Goal: Information Seeking & Learning: Learn about a topic

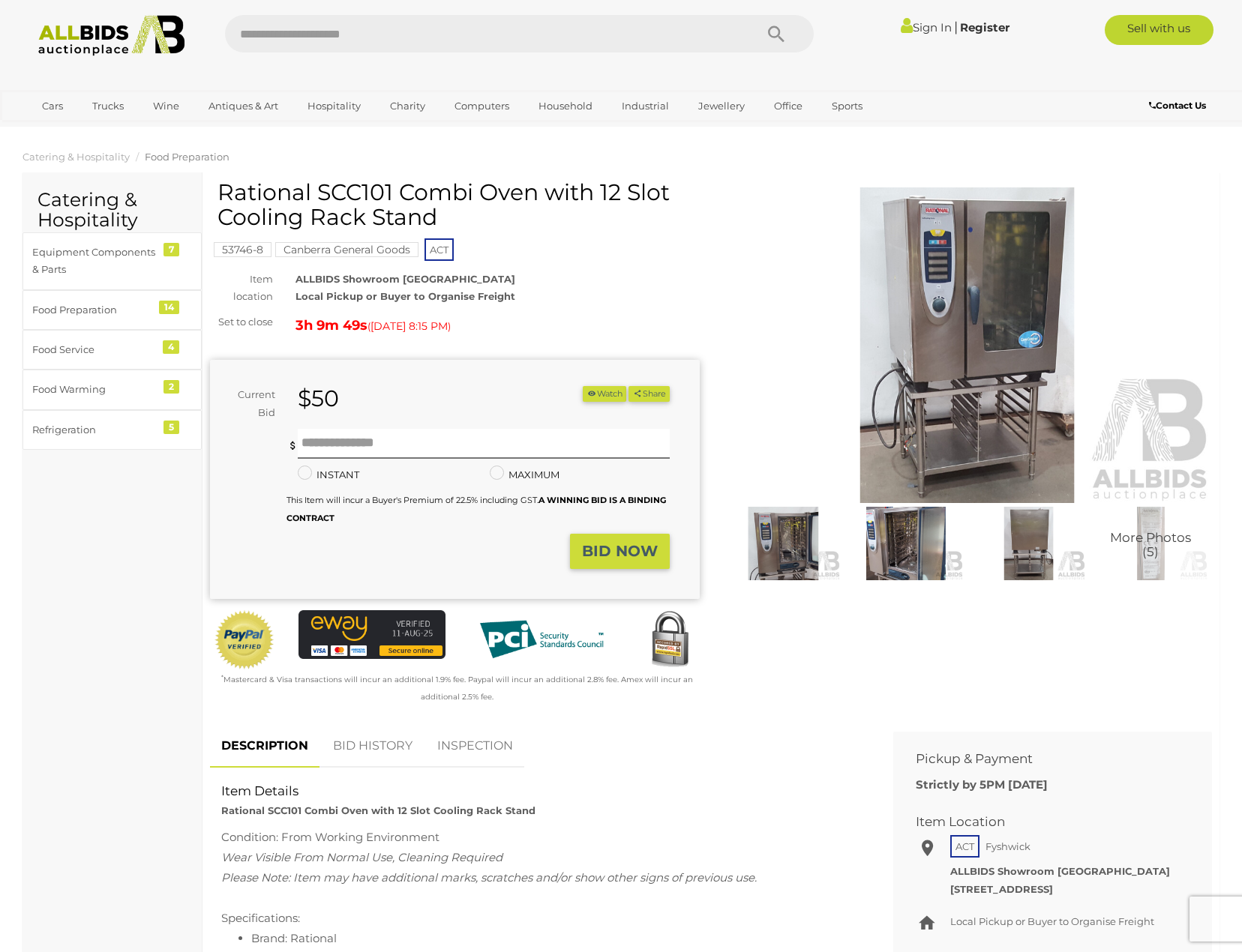
click at [1015, 343] on img at bounding box center [967, 346] width 490 height 316
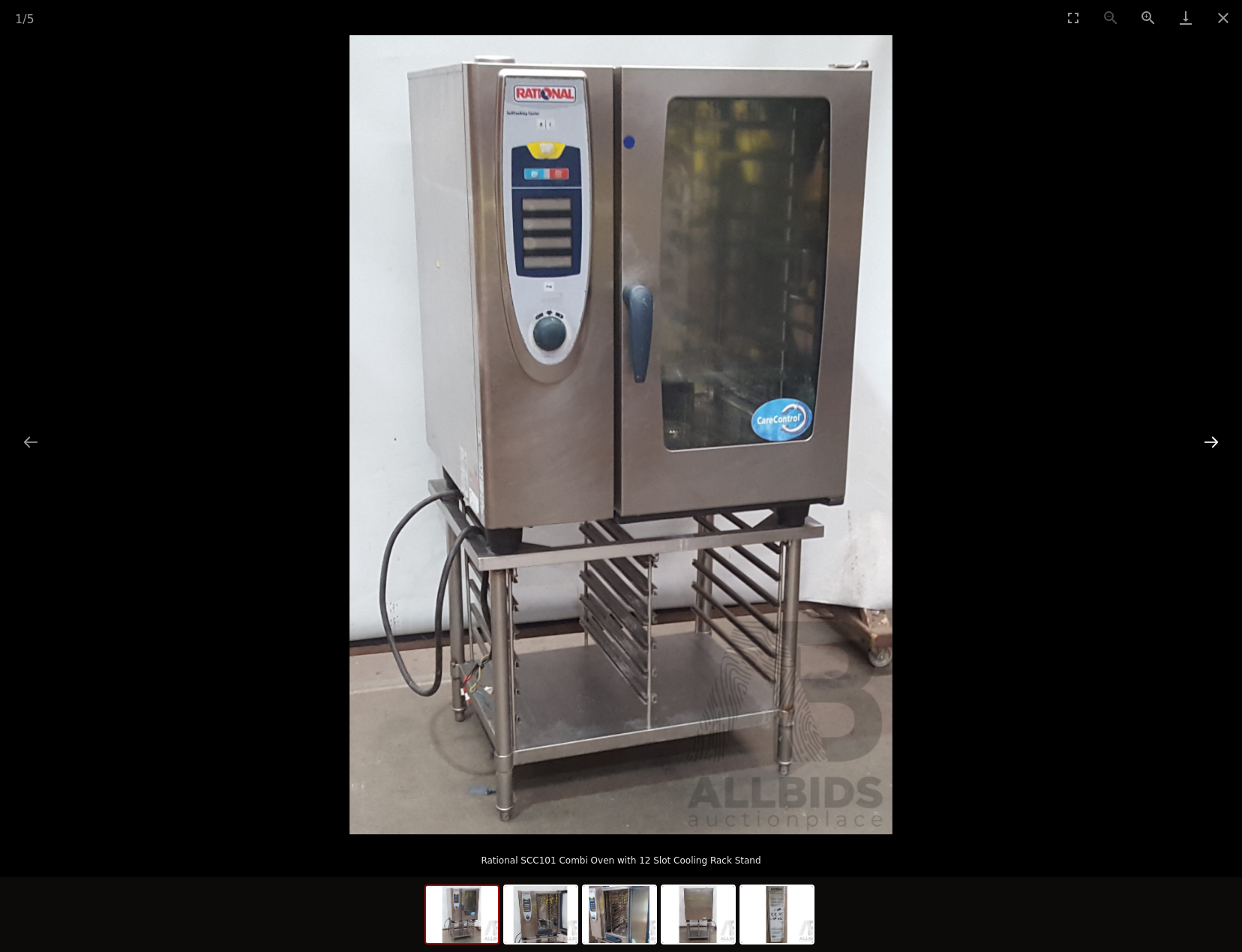
click at [1210, 441] on button "Next slide" at bounding box center [1211, 441] width 32 height 29
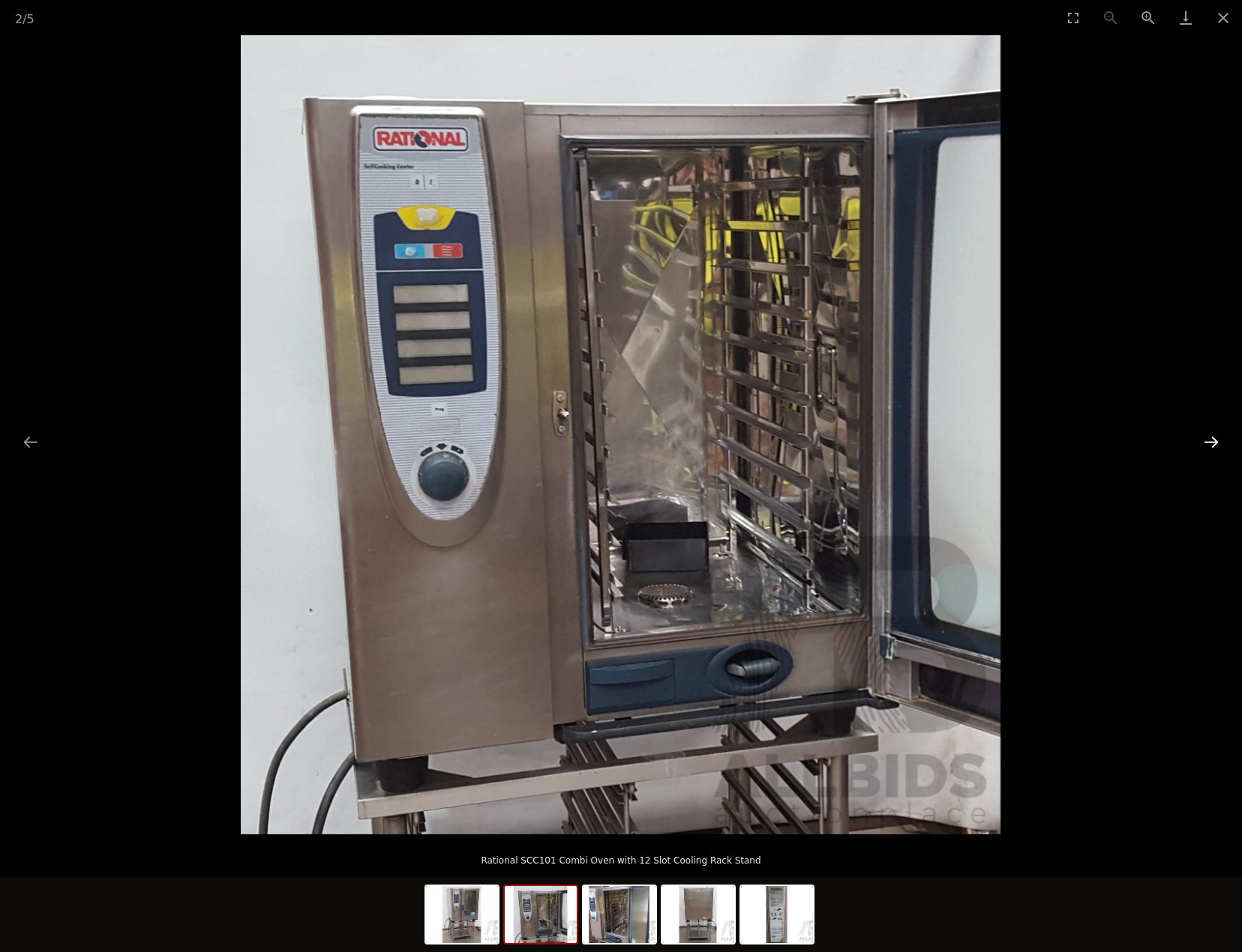
click at [1210, 441] on button "Next slide" at bounding box center [1211, 441] width 32 height 29
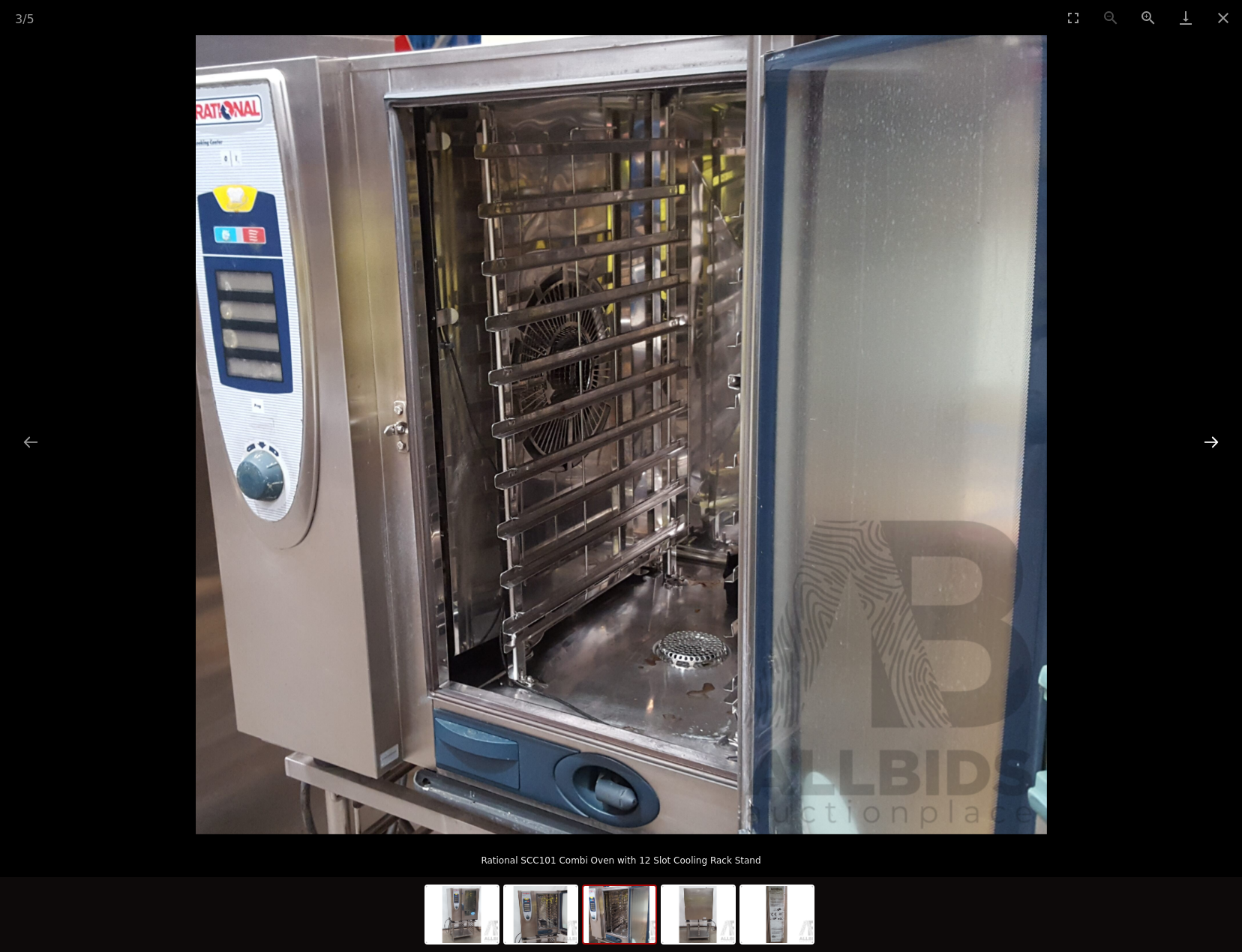
click at [1210, 441] on button "Next slide" at bounding box center [1211, 441] width 32 height 29
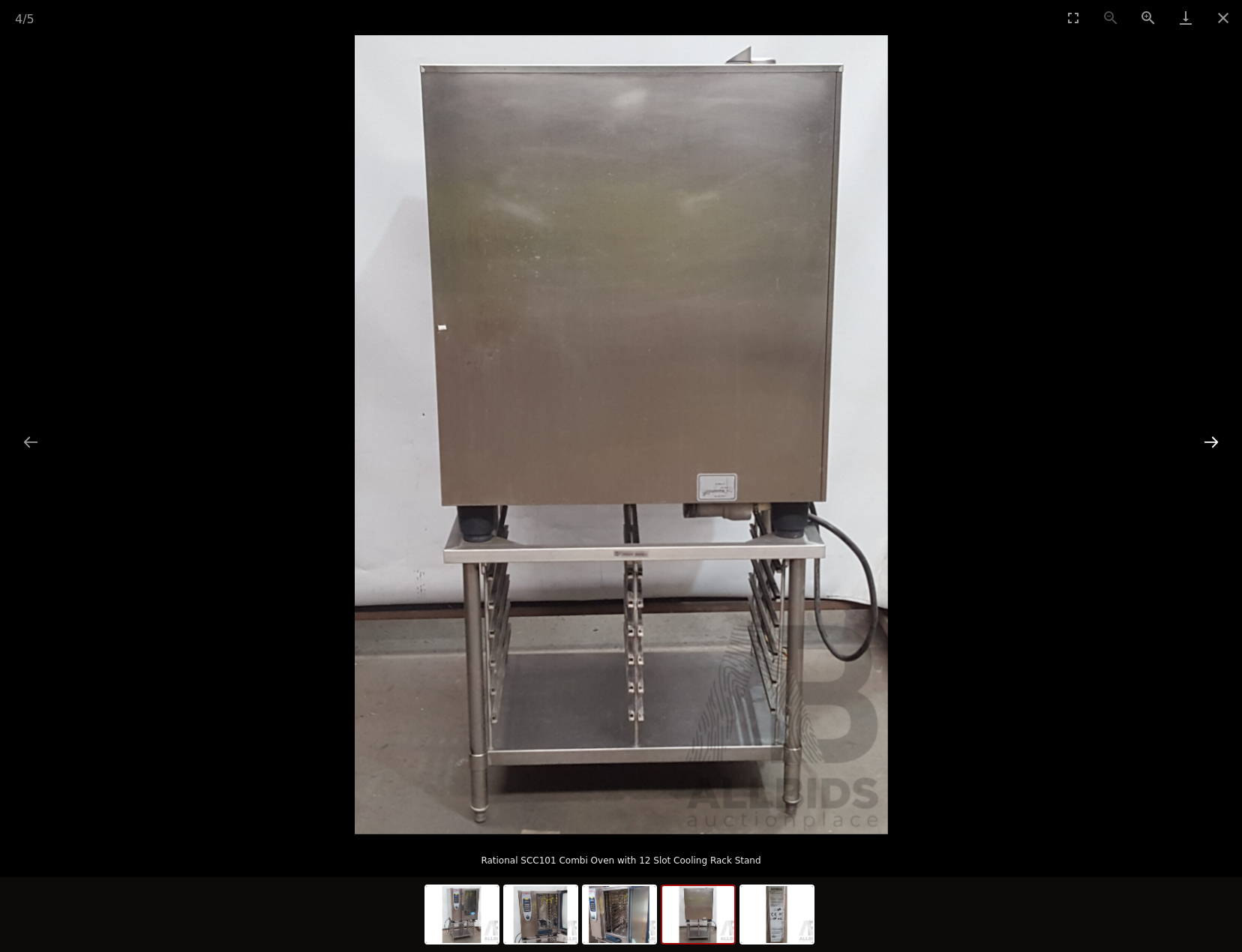
click at [1210, 441] on button "Next slide" at bounding box center [1211, 441] width 32 height 29
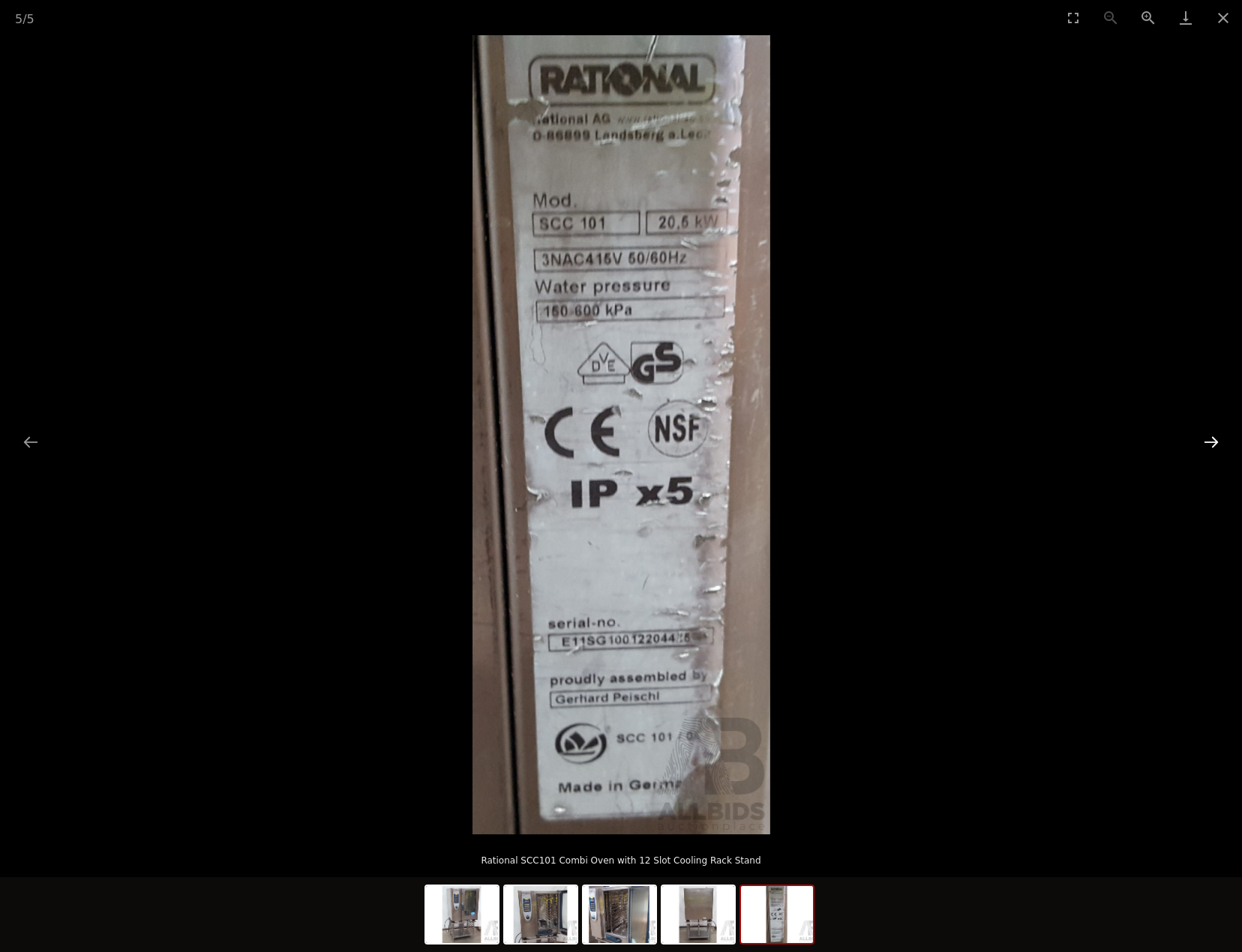
click at [1210, 441] on button "Next slide" at bounding box center [1211, 441] width 32 height 29
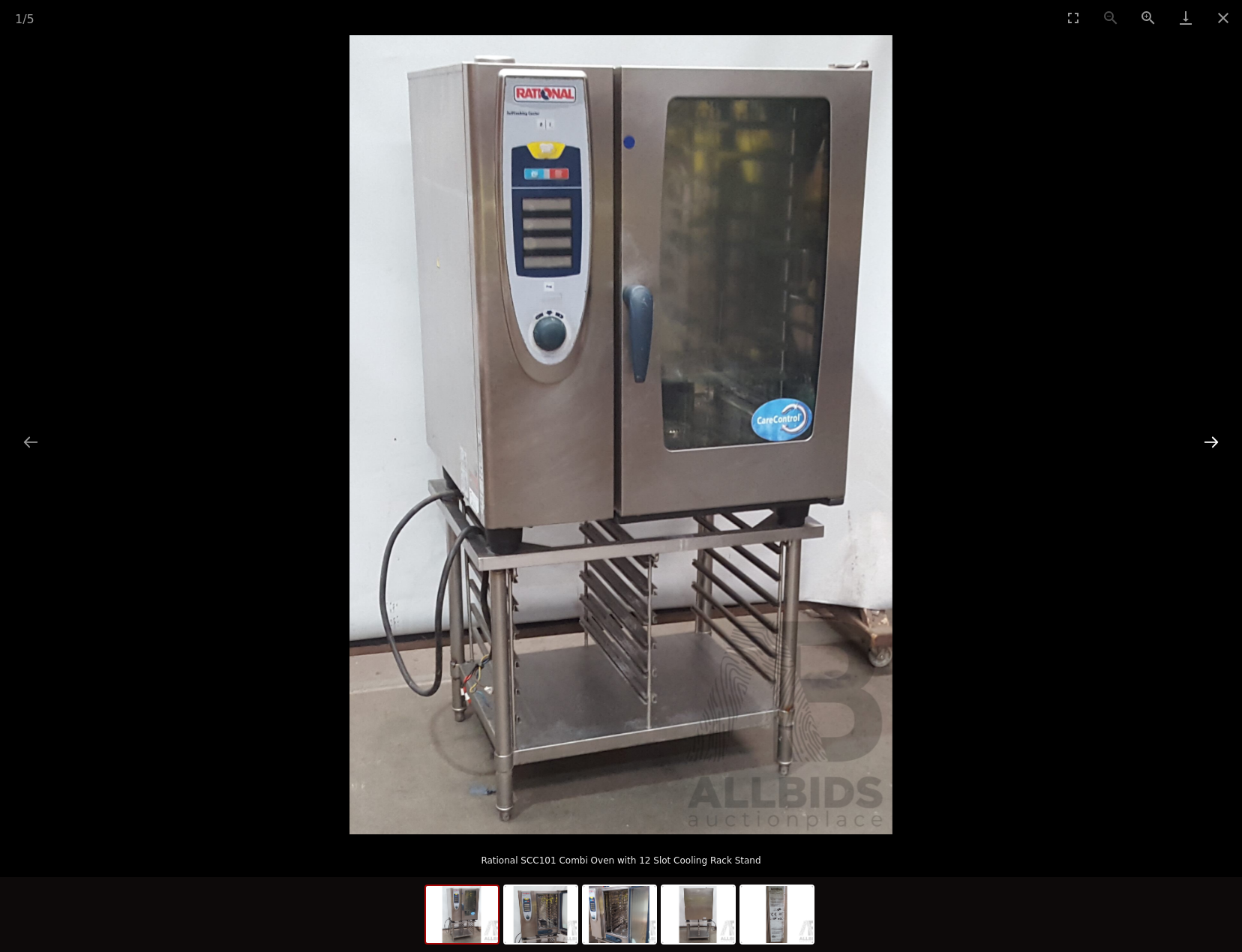
click at [1210, 441] on button "Next slide" at bounding box center [1211, 441] width 32 height 29
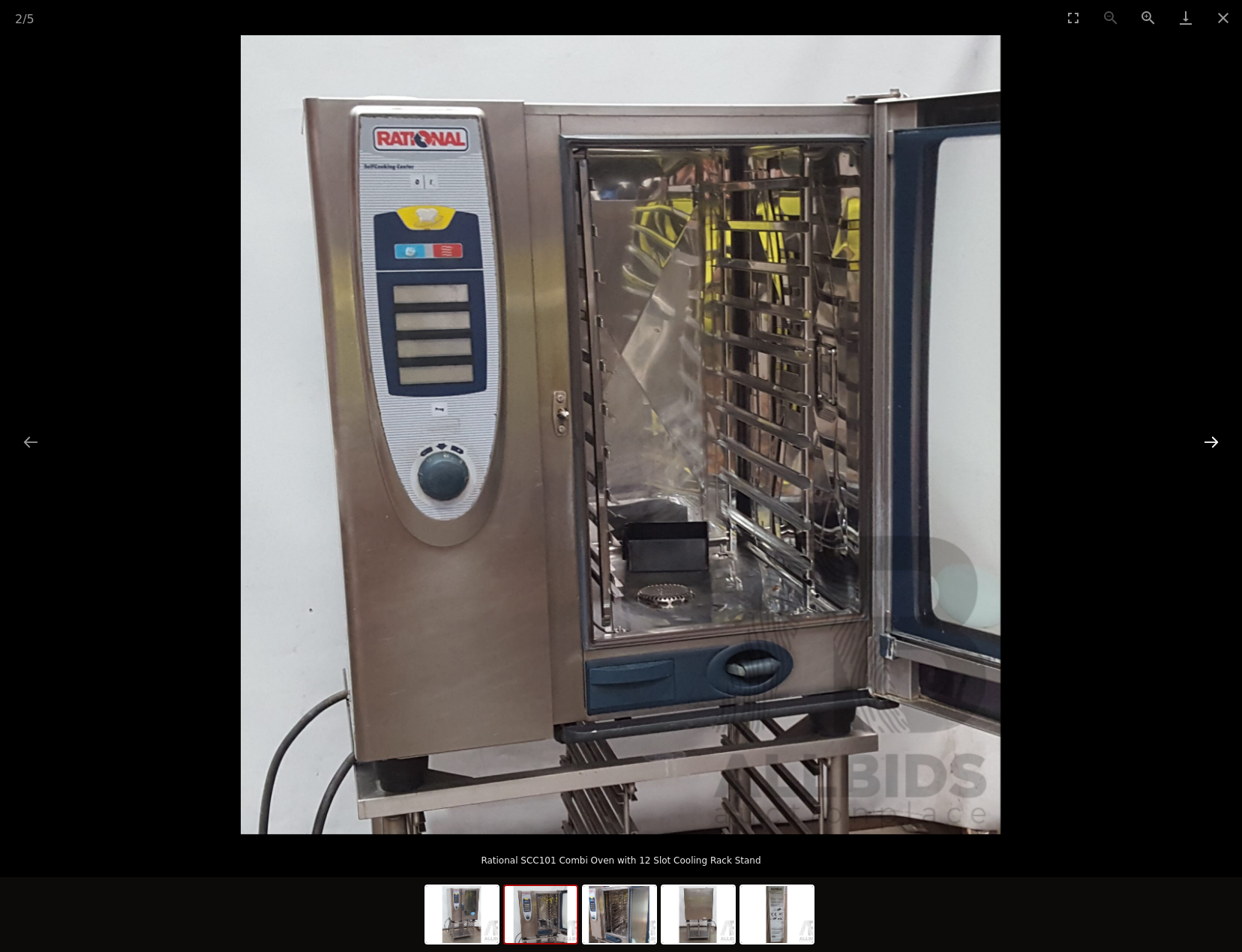
click at [1210, 441] on button "Next slide" at bounding box center [1211, 441] width 32 height 29
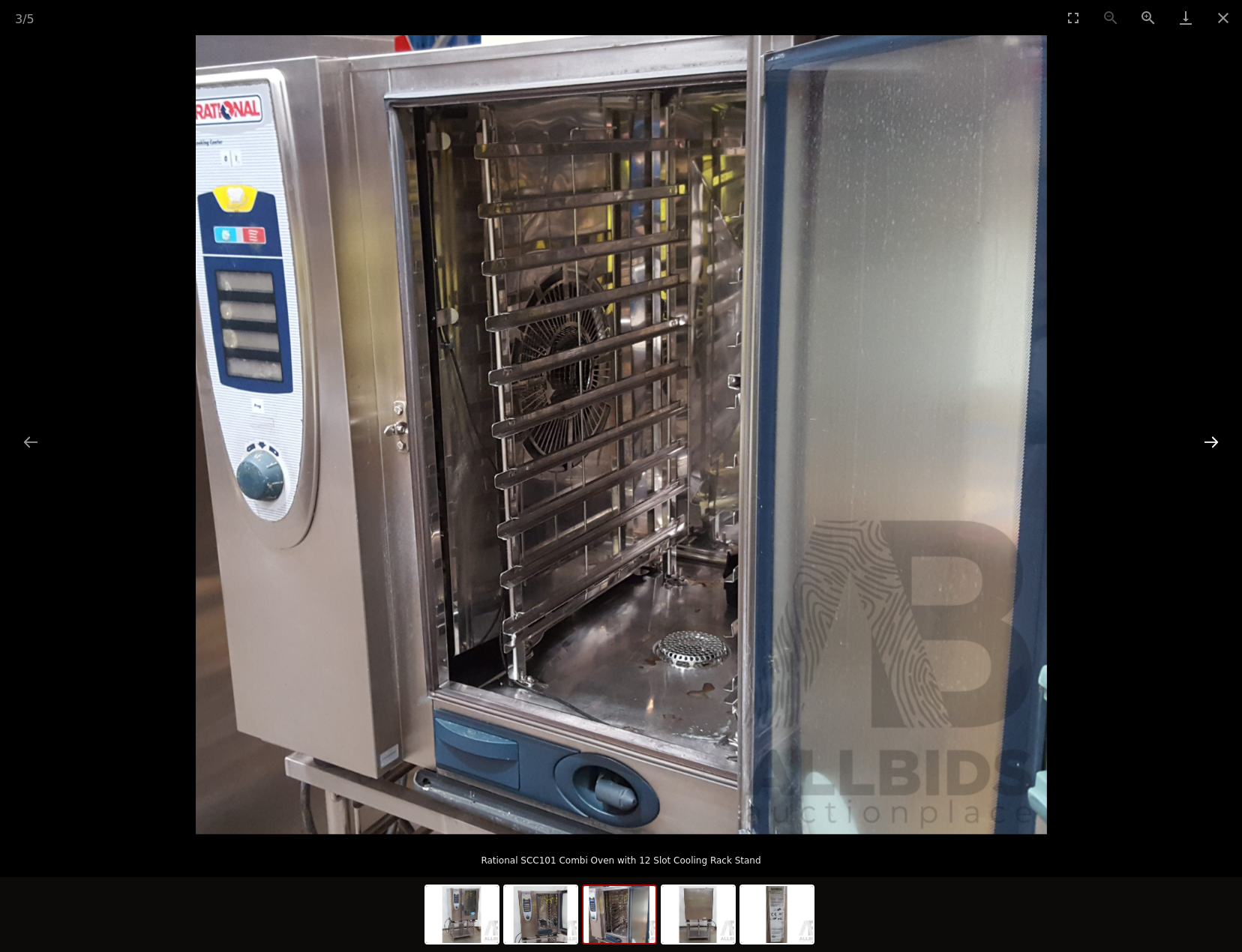
click at [1210, 441] on button "Next slide" at bounding box center [1211, 441] width 32 height 29
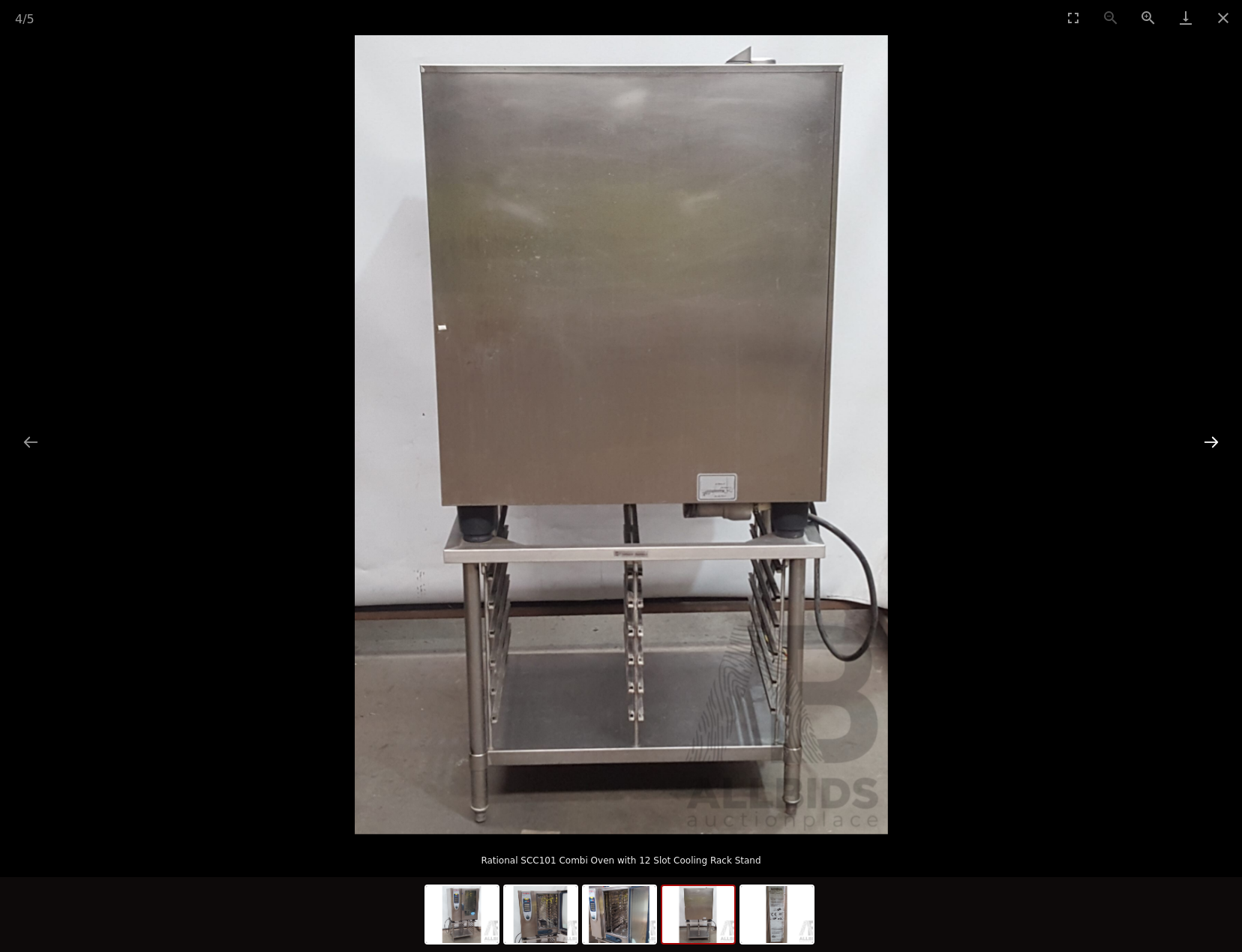
click at [1210, 441] on button "Next slide" at bounding box center [1211, 441] width 32 height 29
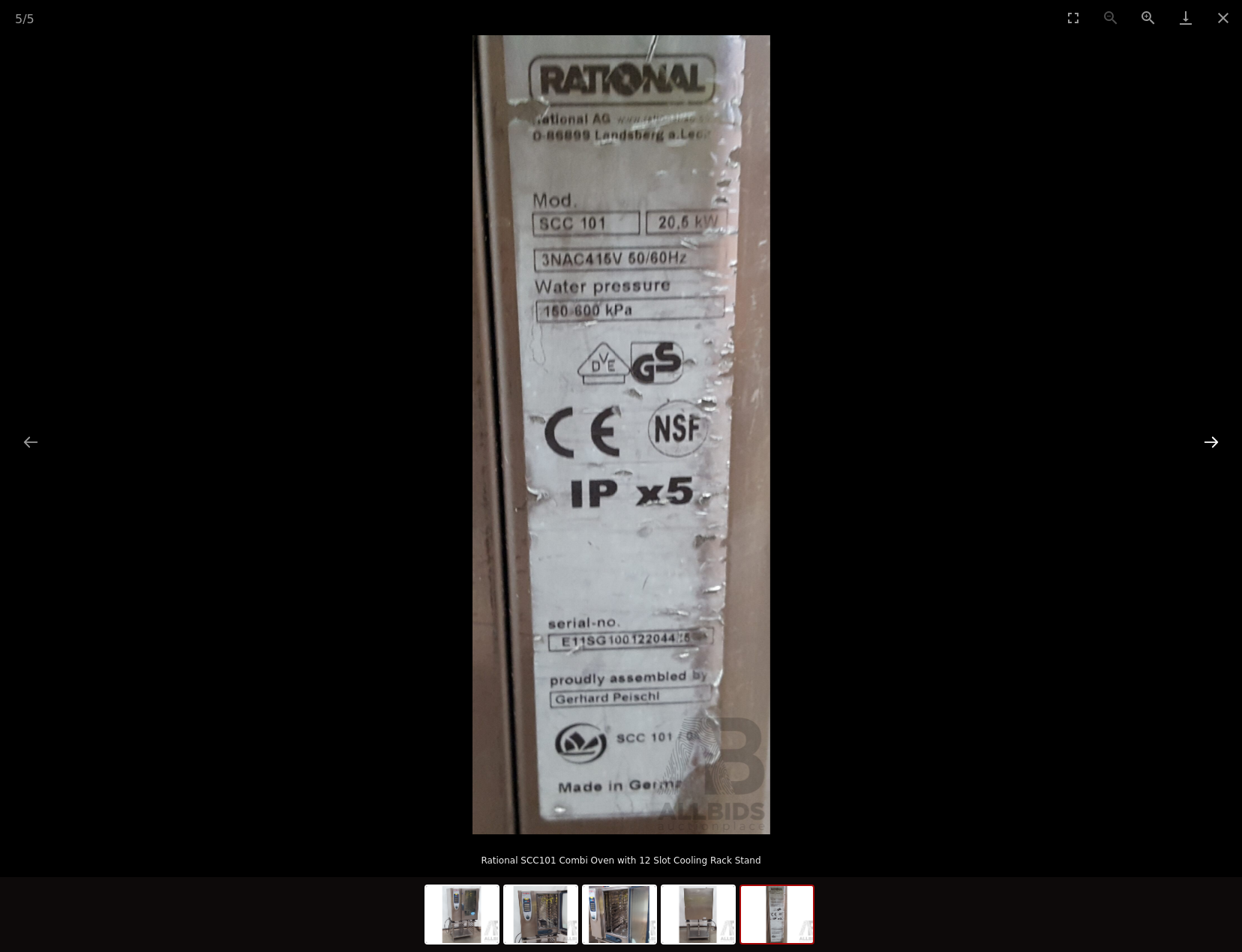
click at [1210, 441] on button "Next slide" at bounding box center [1211, 441] width 32 height 29
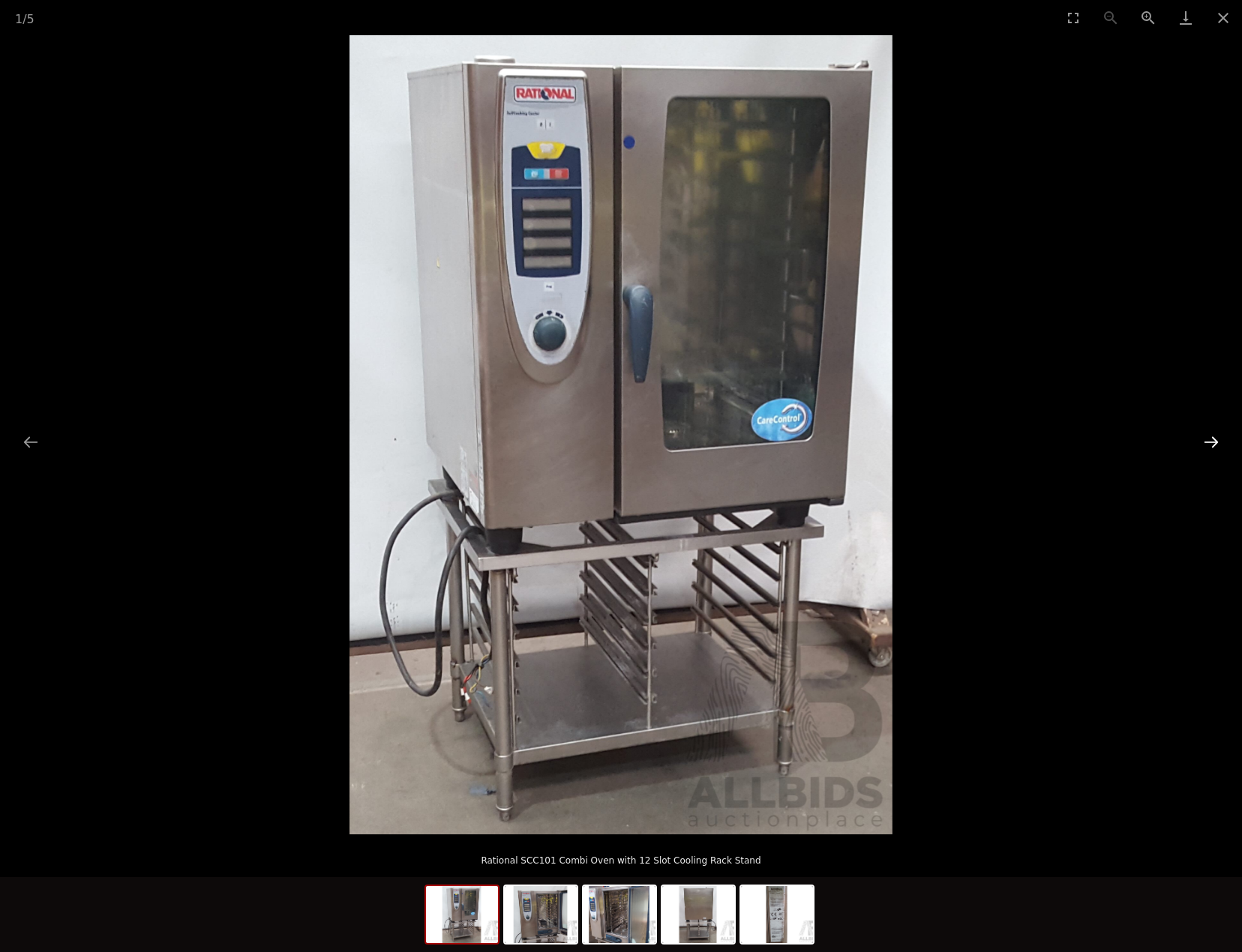
click at [1210, 441] on button "Next slide" at bounding box center [1211, 441] width 32 height 29
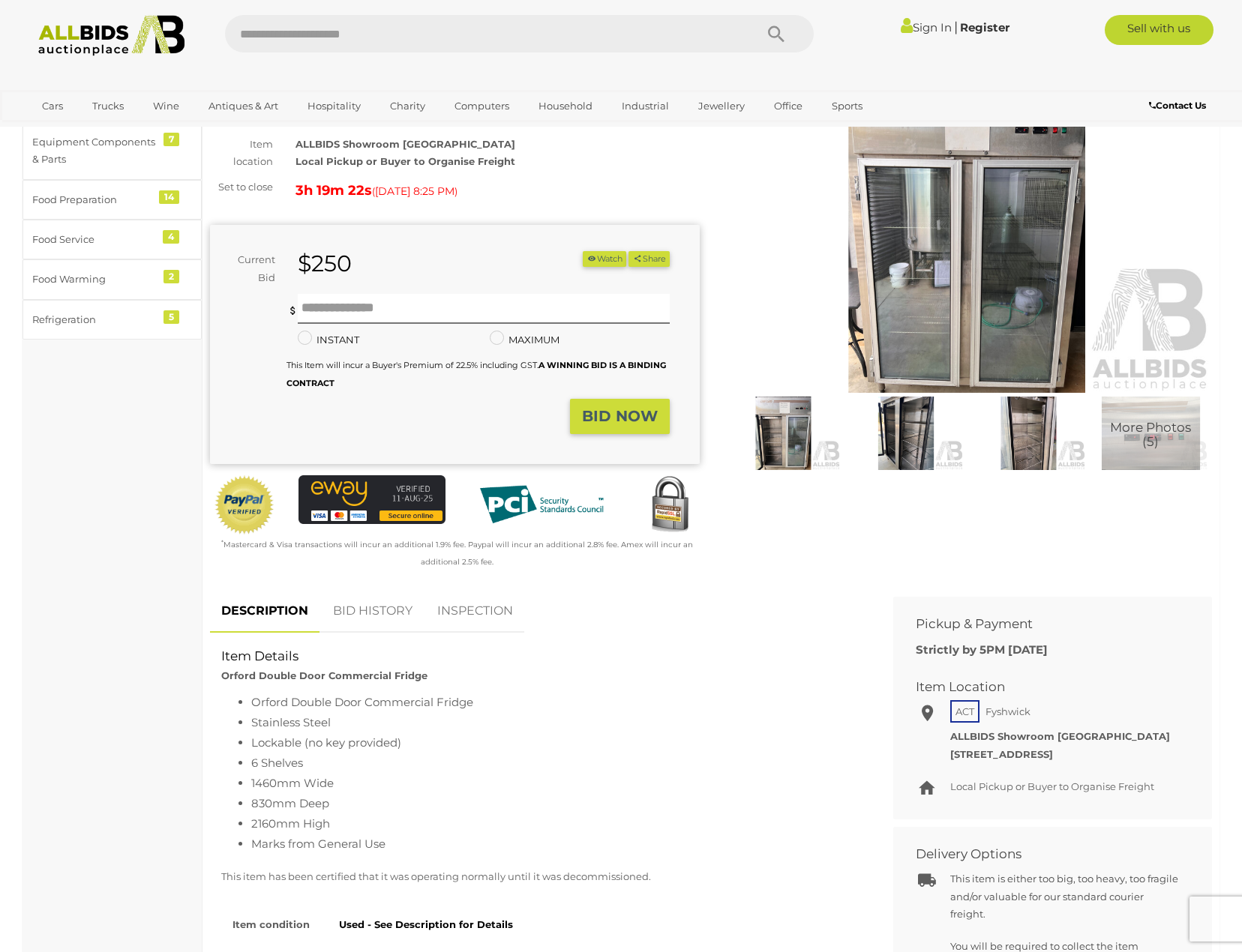
scroll to position [150, 0]
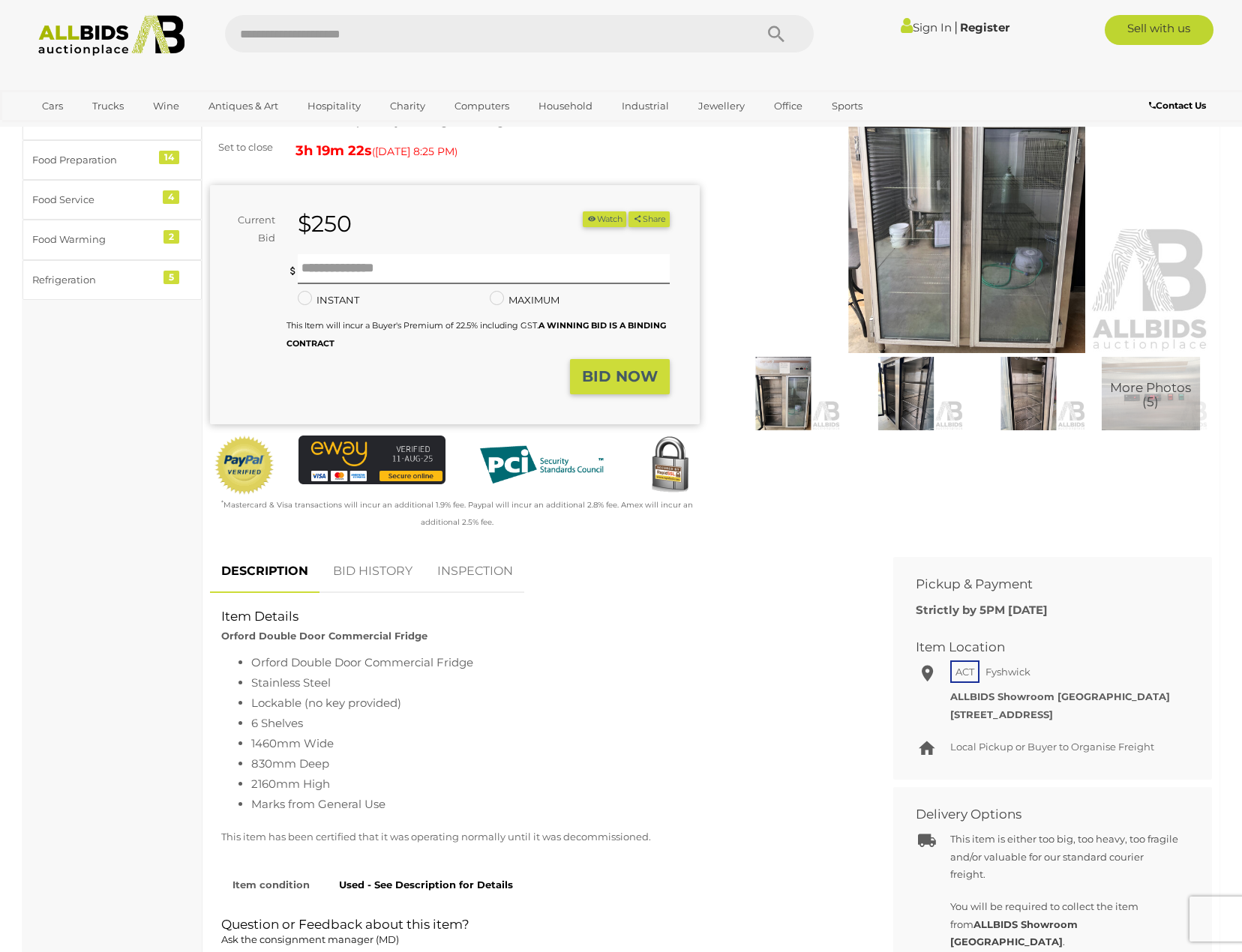
click at [785, 397] on img at bounding box center [783, 394] width 115 height 75
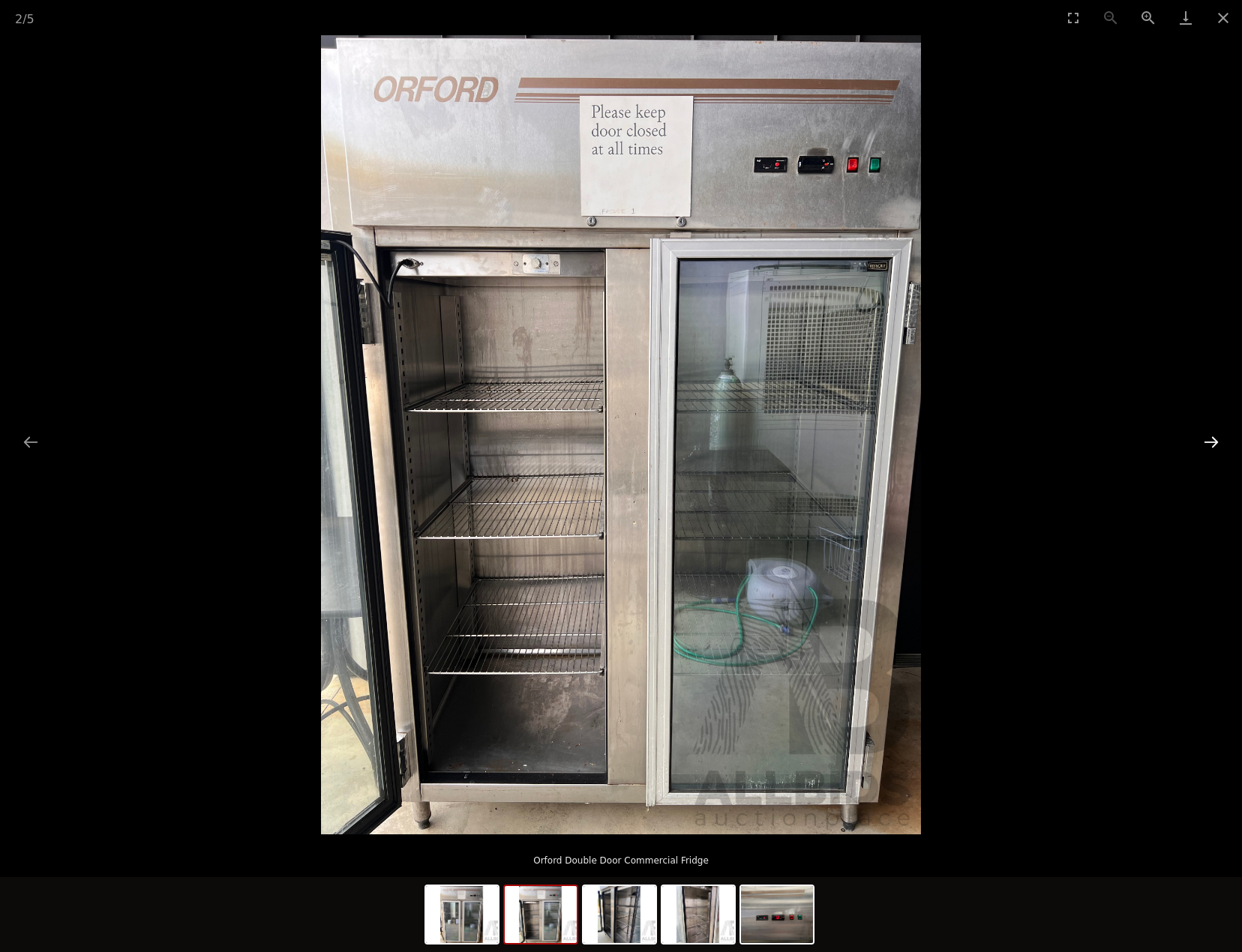
click at [1214, 444] on button "Next slide" at bounding box center [1211, 441] width 32 height 29
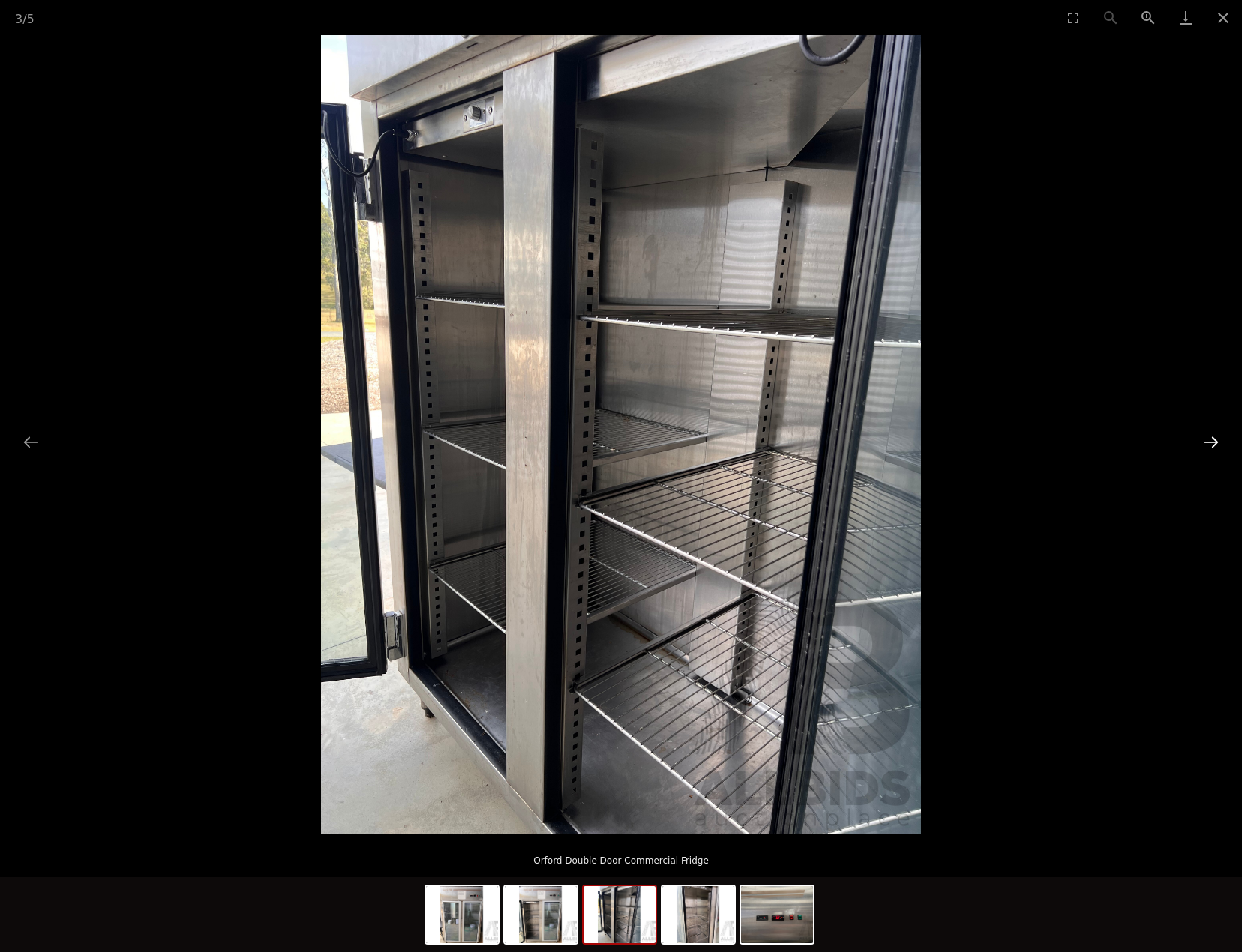
click at [1214, 444] on button "Next slide" at bounding box center [1211, 441] width 32 height 29
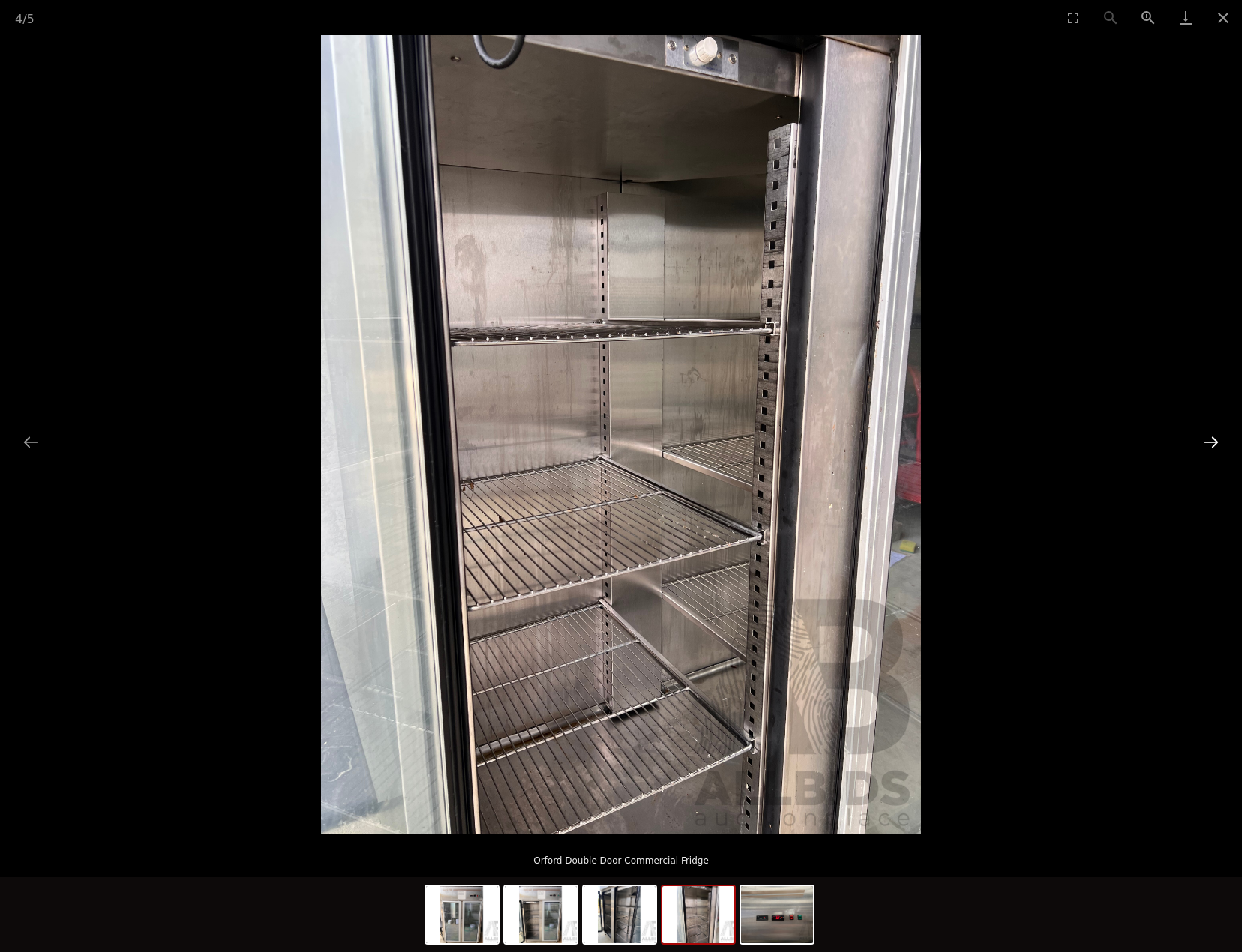
click at [1214, 444] on button "Next slide" at bounding box center [1211, 441] width 32 height 29
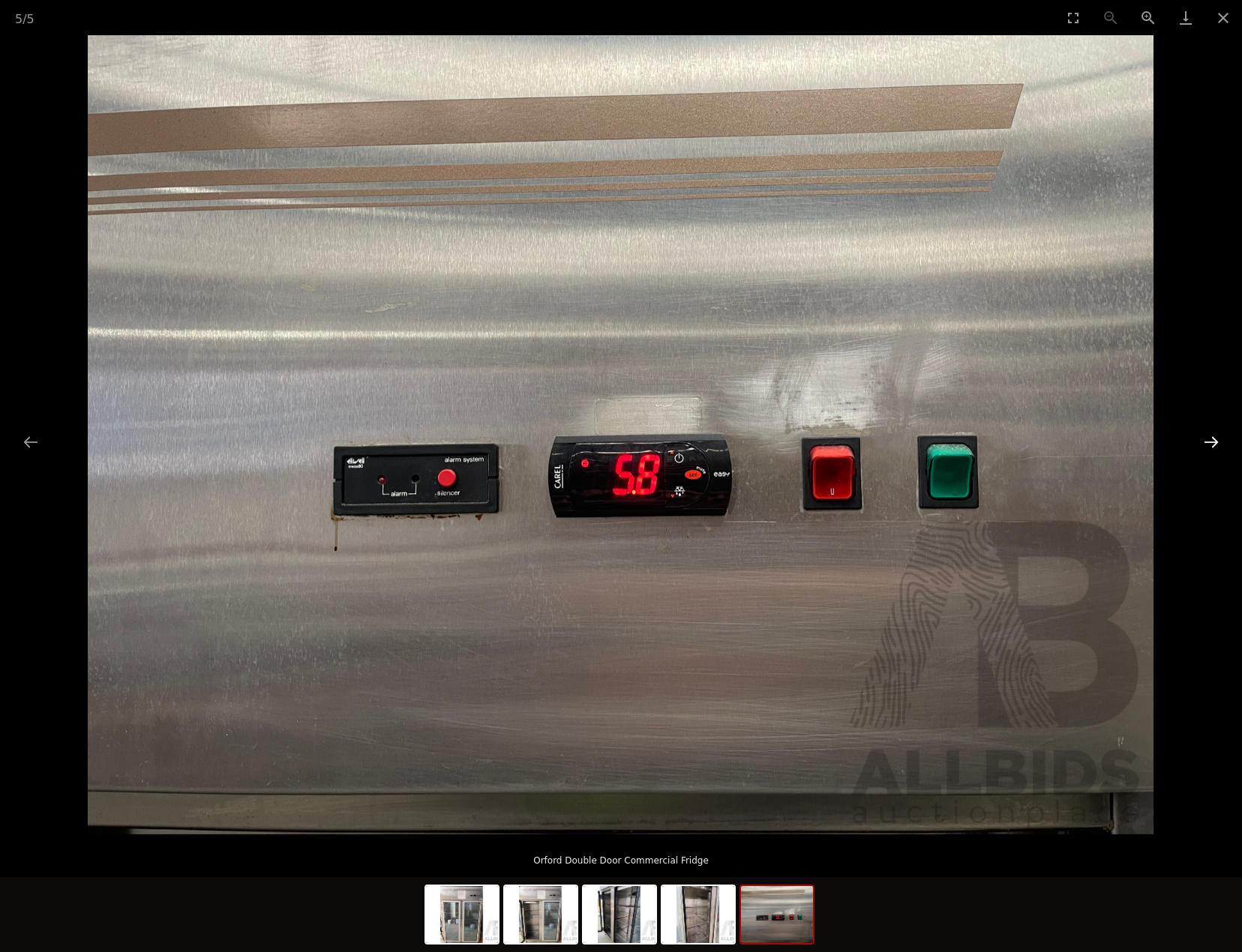
click at [1214, 444] on button "Next slide" at bounding box center [1211, 441] width 32 height 29
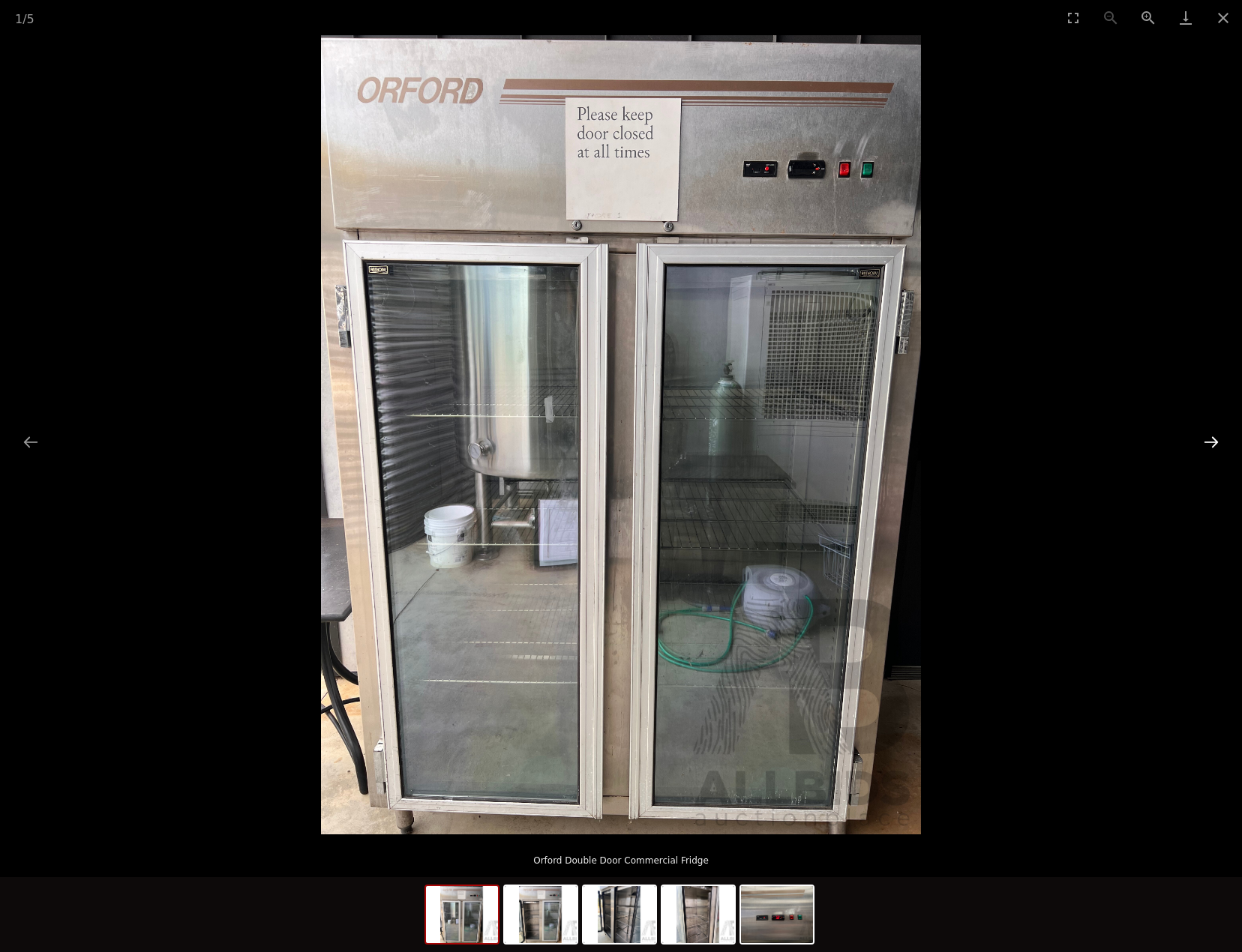
click at [1214, 444] on button "Next slide" at bounding box center [1211, 441] width 32 height 29
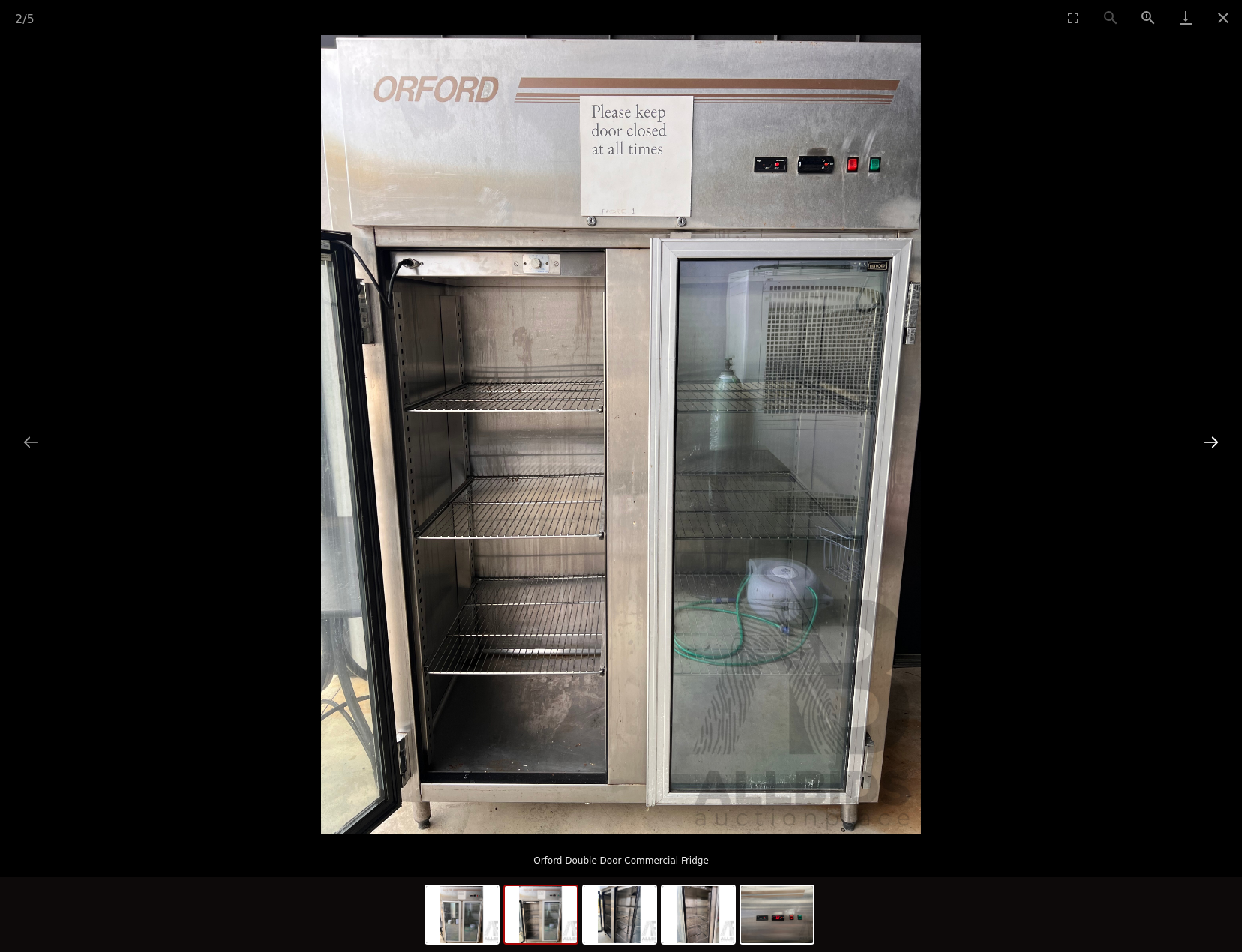
click at [1214, 444] on button "Next slide" at bounding box center [1211, 441] width 32 height 29
